Goal: Use online tool/utility: Utilize a website feature to perform a specific function

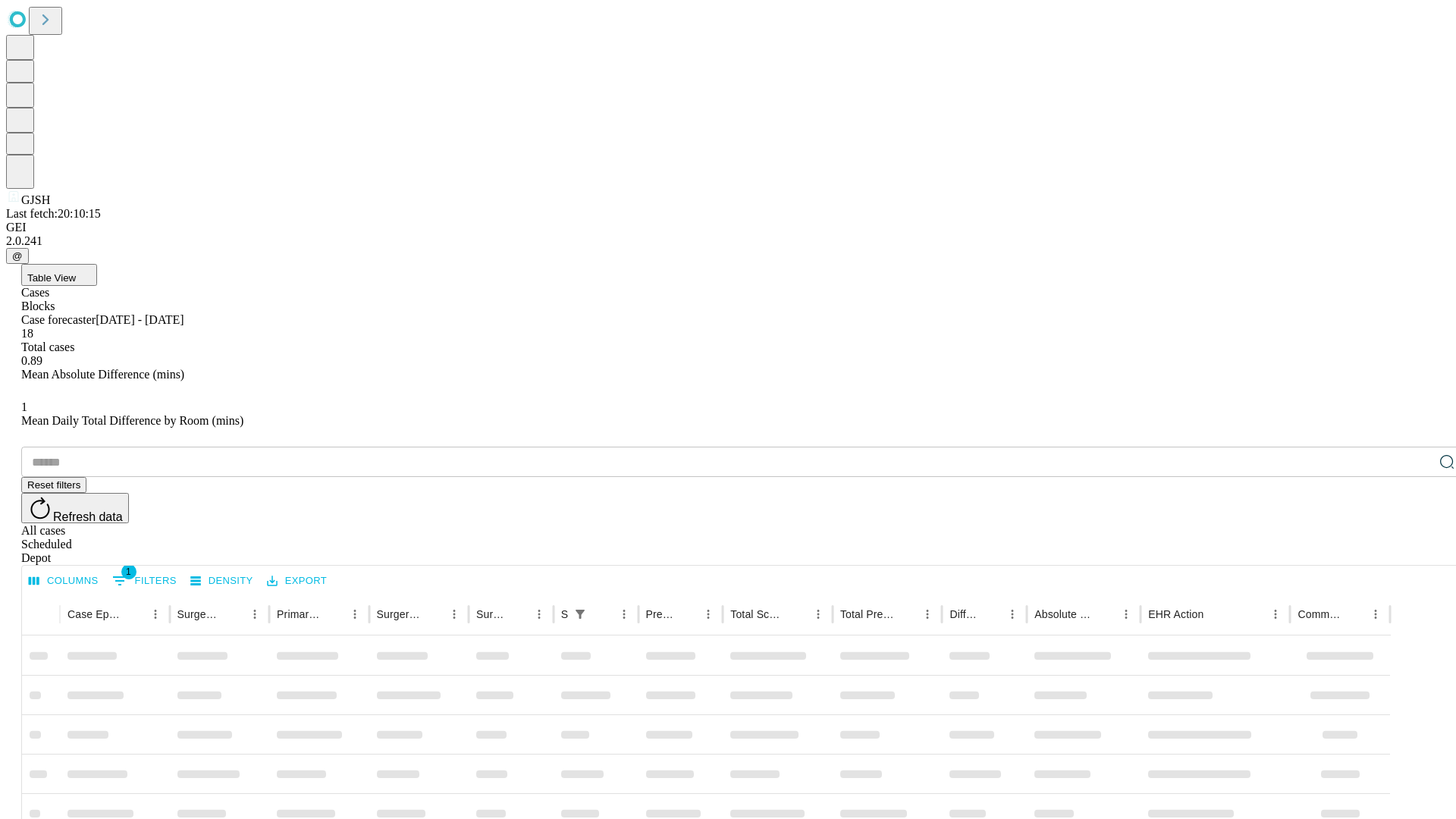
click at [75, 272] on span "Table View" at bounding box center [51, 277] width 48 height 11
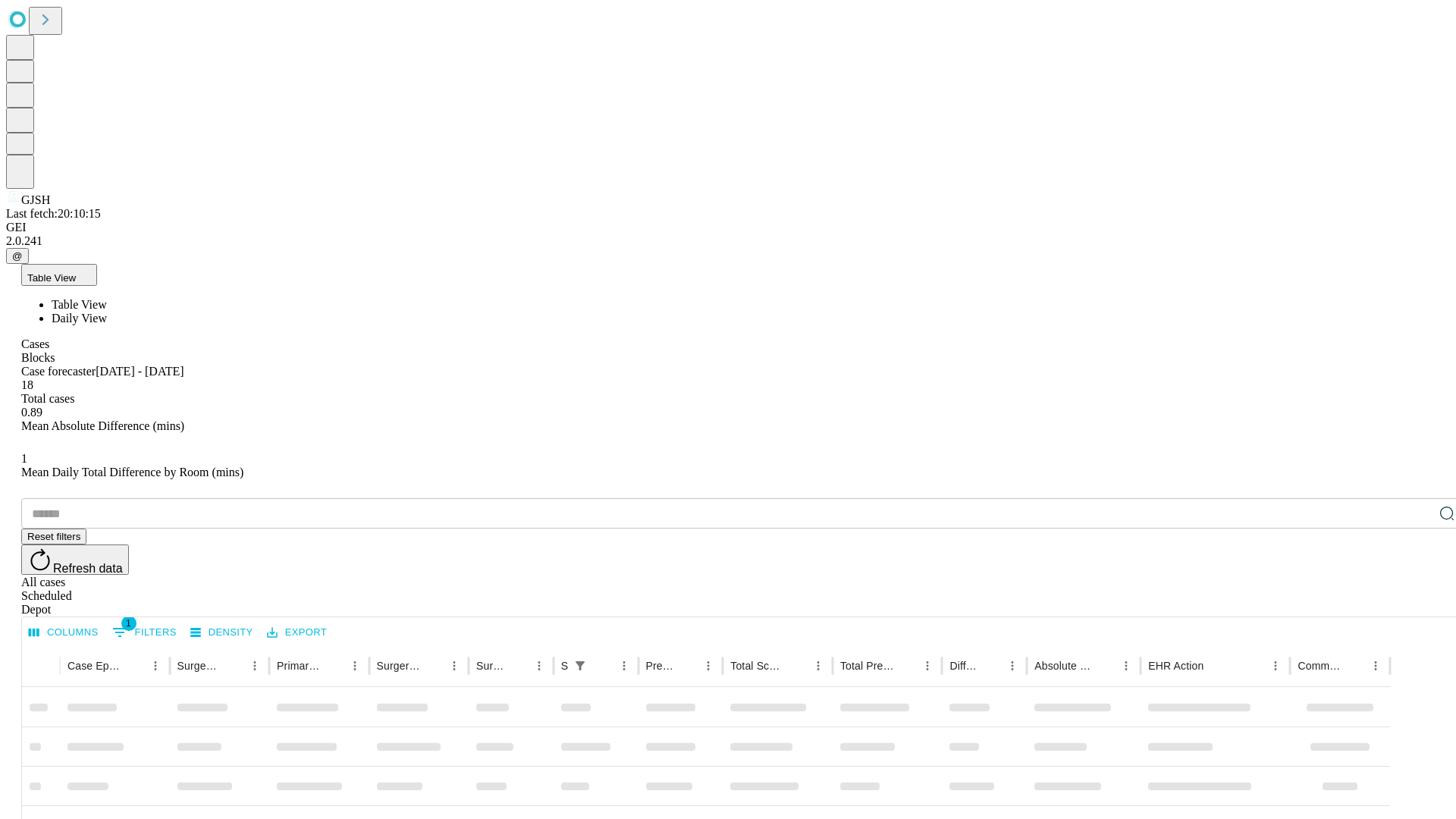
click at [107, 312] on span "Daily View" at bounding box center [79, 318] width 55 height 13
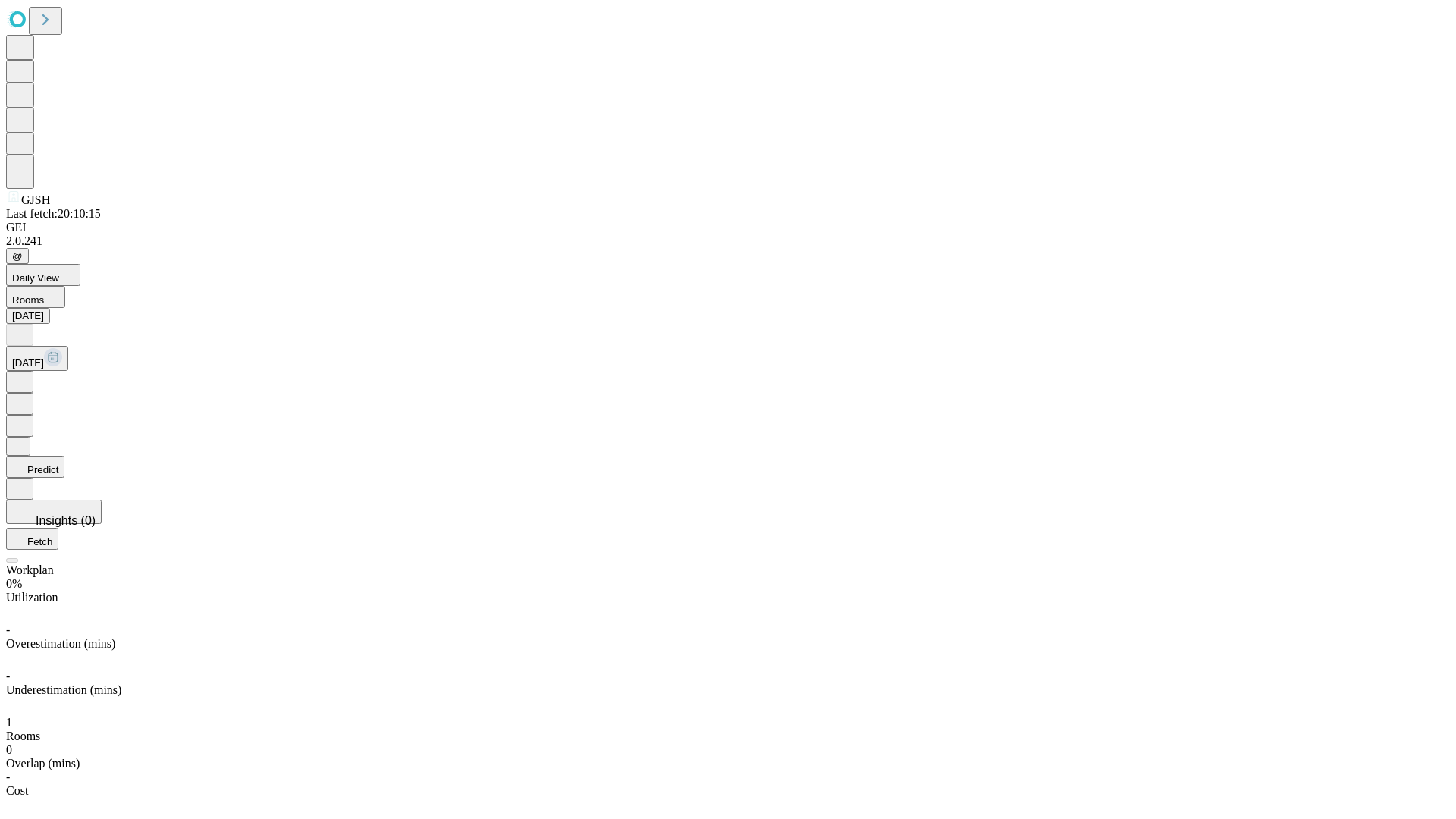
click at [64, 456] on button "Predict" at bounding box center [35, 466] width 59 height 22
